Goal: Navigation & Orientation: Find specific page/section

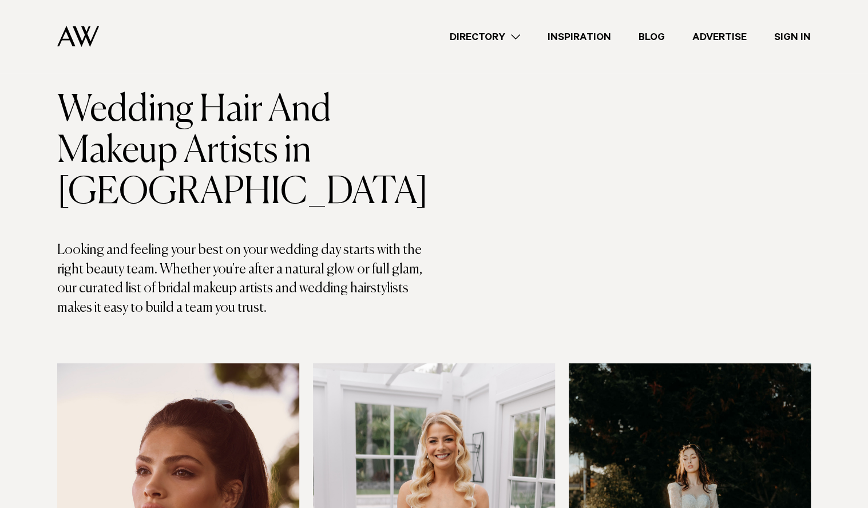
scroll to position [23, 0]
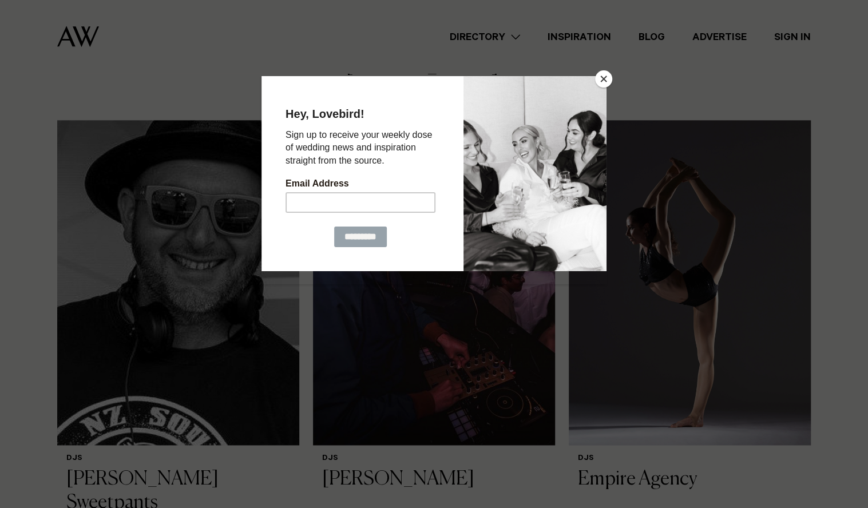
scroll to position [734, 0]
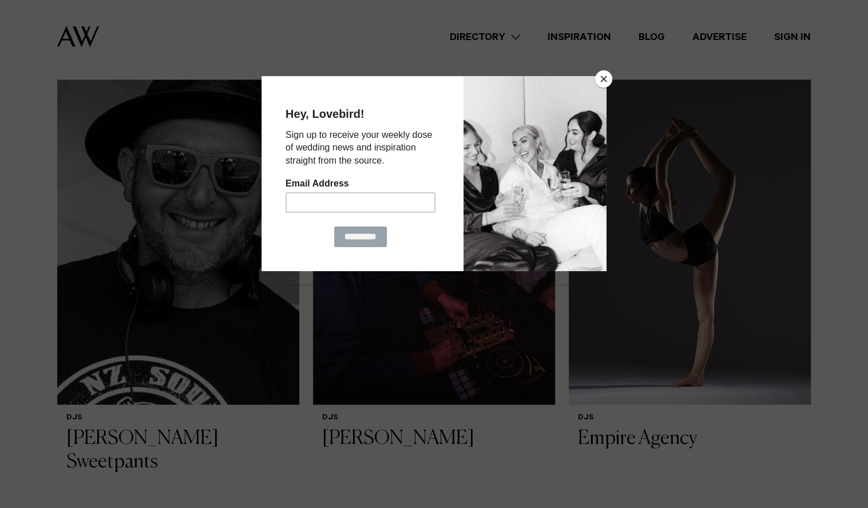
click at [606, 76] on button "Close" at bounding box center [603, 78] width 17 height 17
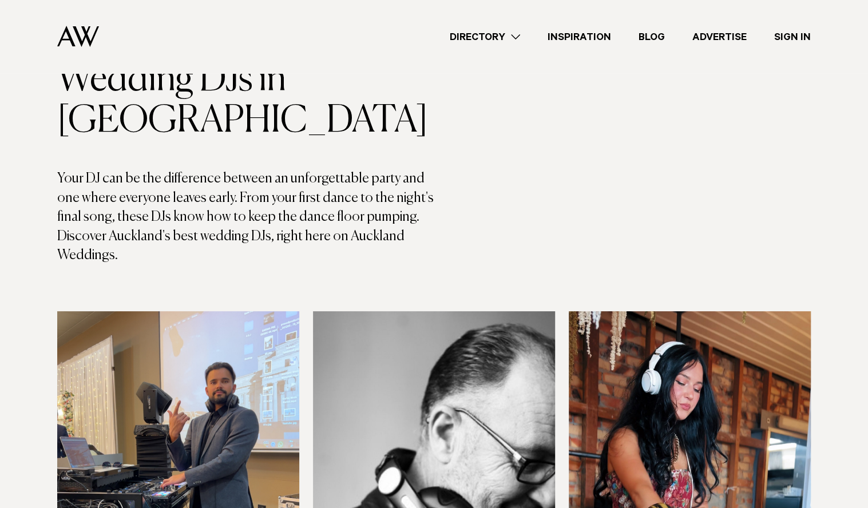
scroll to position [0, 0]
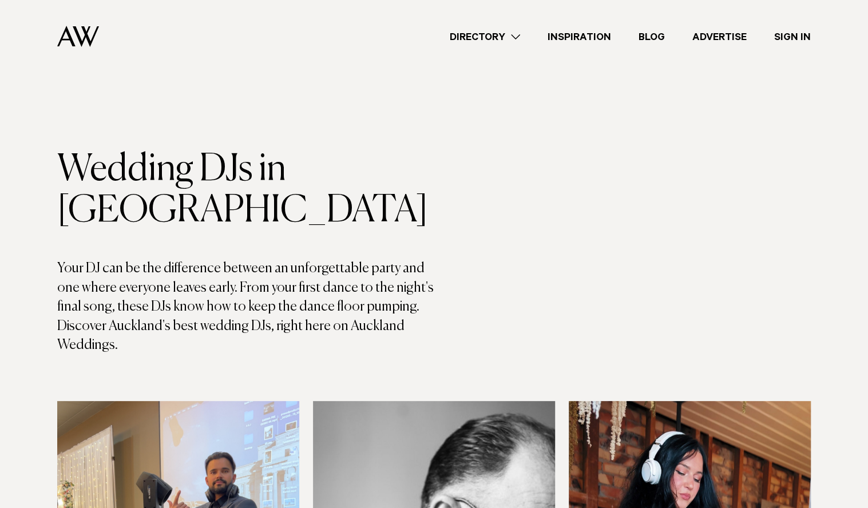
click at [502, 39] on link "Directory" at bounding box center [485, 36] width 98 height 15
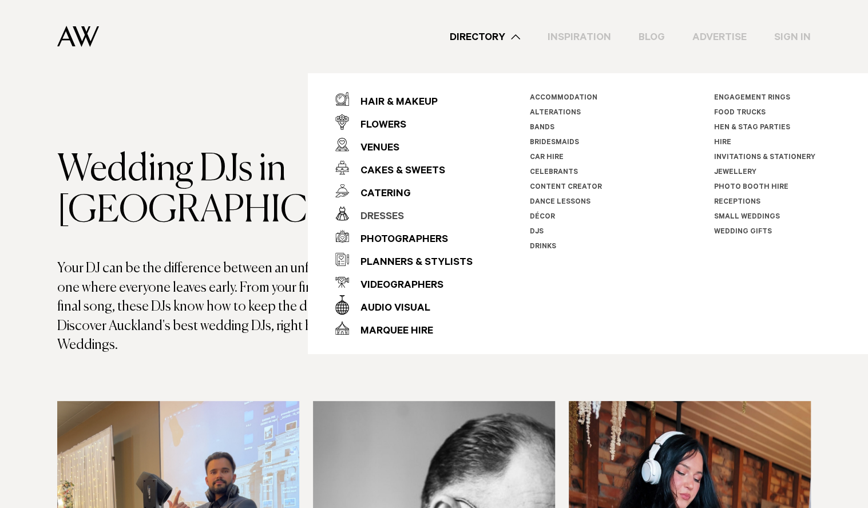
click at [375, 216] on div "Dresses" at bounding box center [376, 217] width 55 height 23
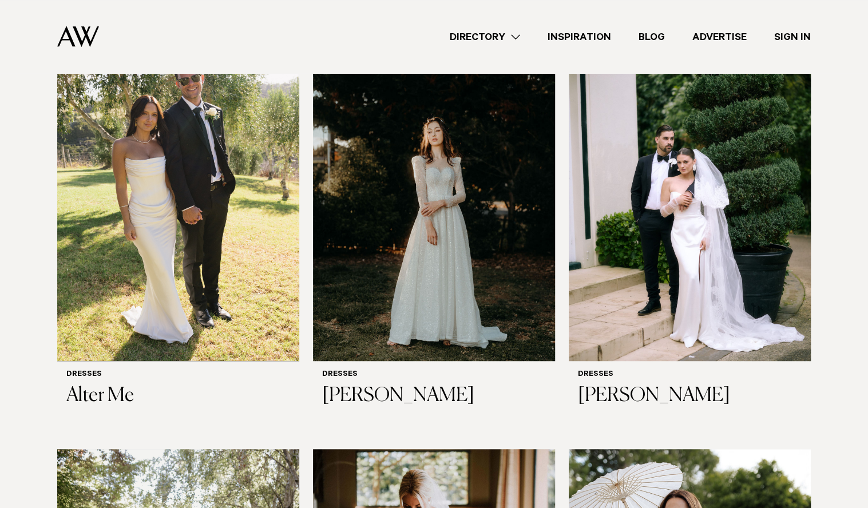
scroll to position [365, 0]
click at [371, 370] on h6 "Dresses" at bounding box center [434, 375] width 224 height 10
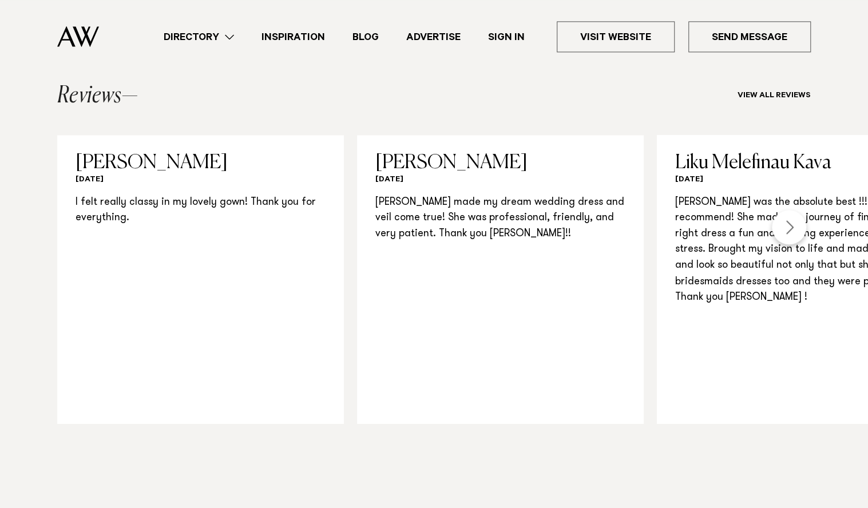
scroll to position [1036, 0]
